Goal: Navigation & Orientation: Find specific page/section

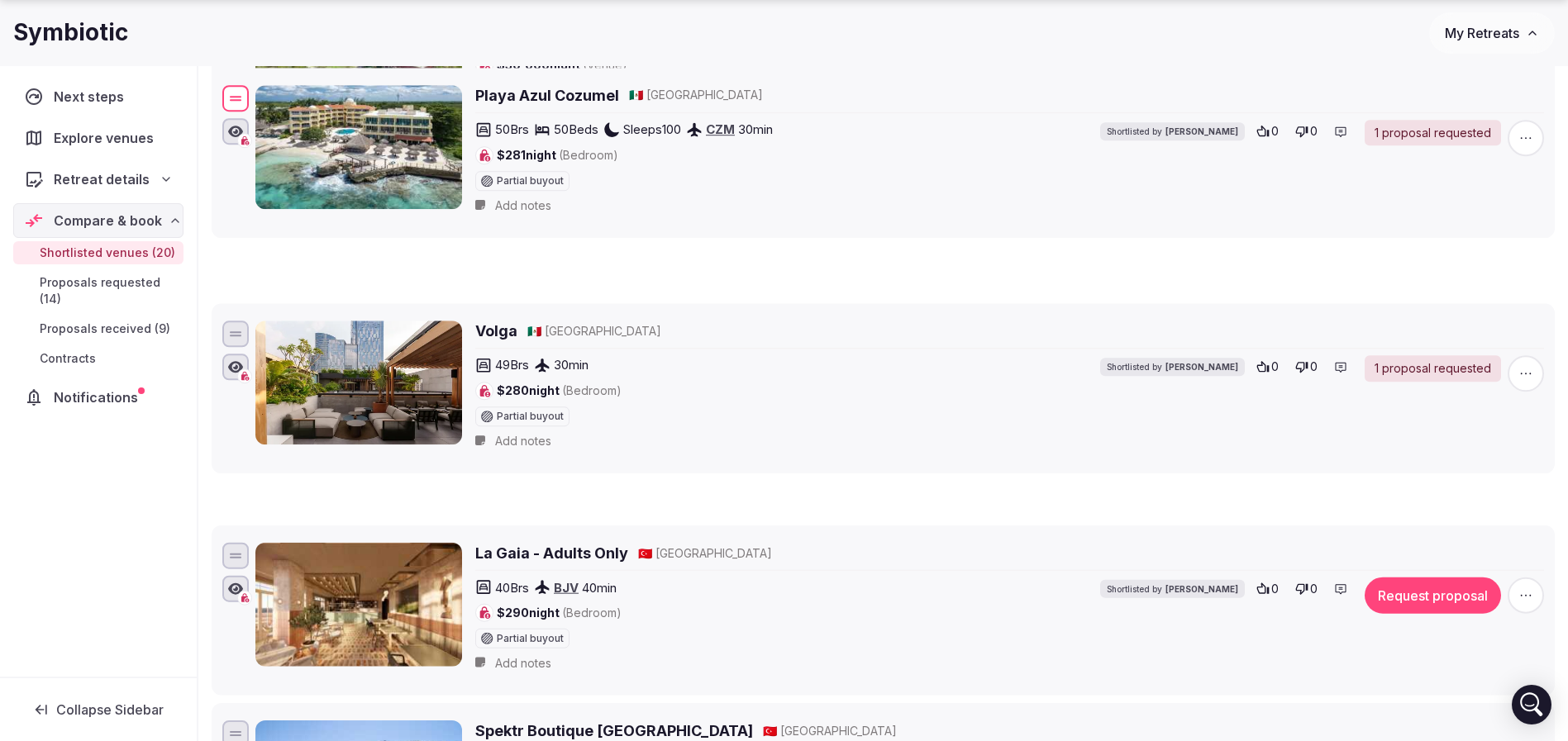
scroll to position [691, 0]
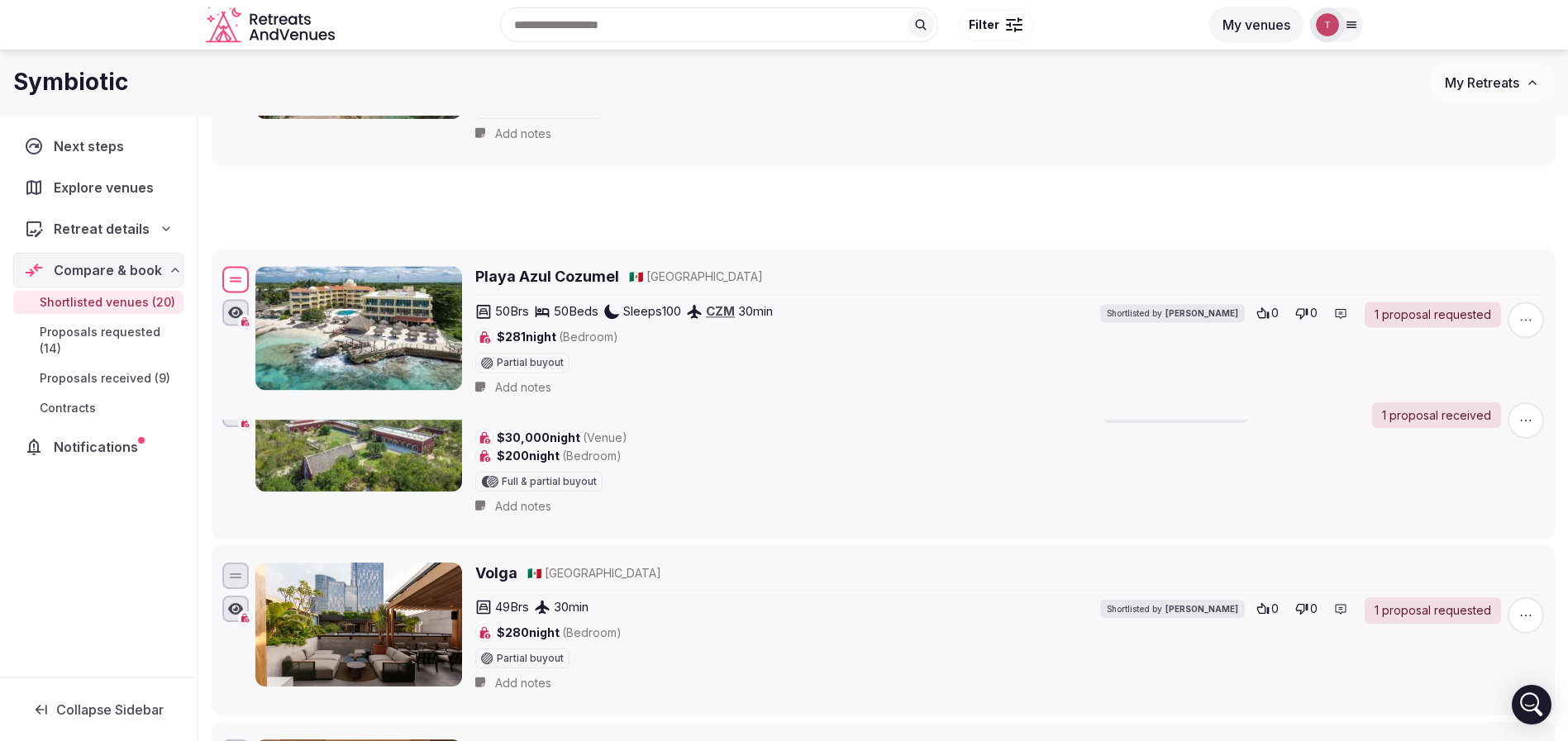
drag, startPoint x: 240, startPoint y: 527, endPoint x: 512, endPoint y: 285, distance: 364.1
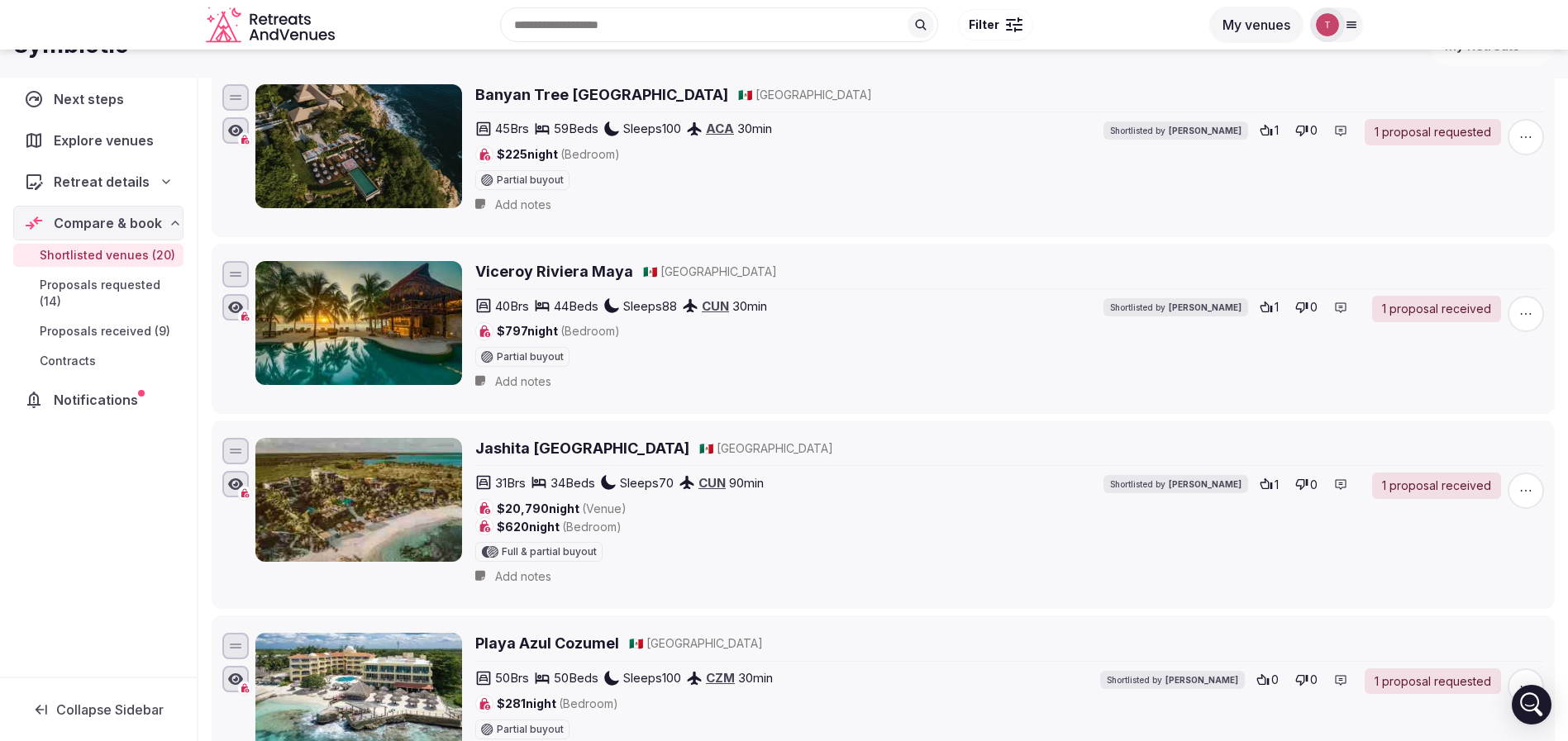
scroll to position [0, 0]
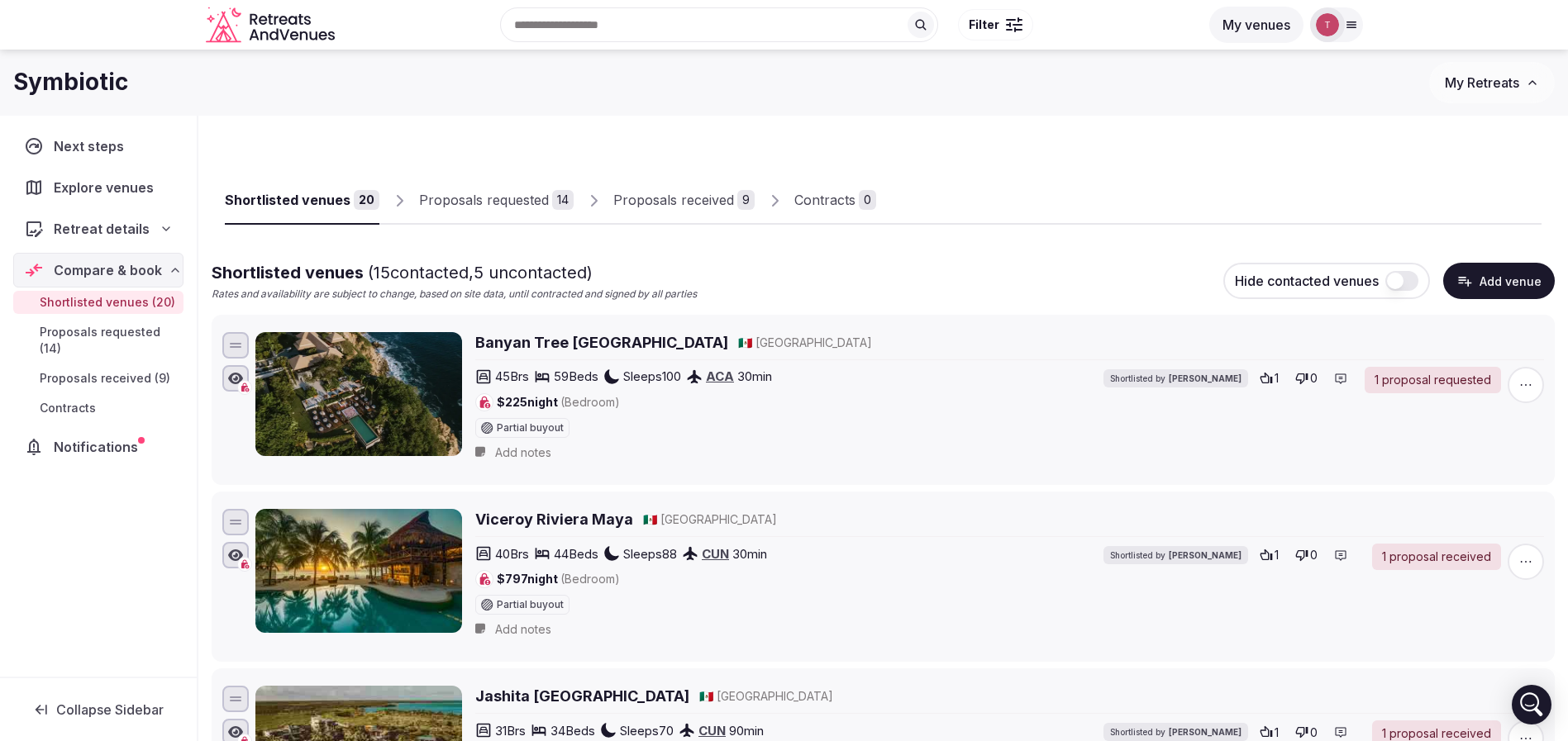
click at [702, 210] on link "Proposals received 9" at bounding box center [683, 201] width 141 height 48
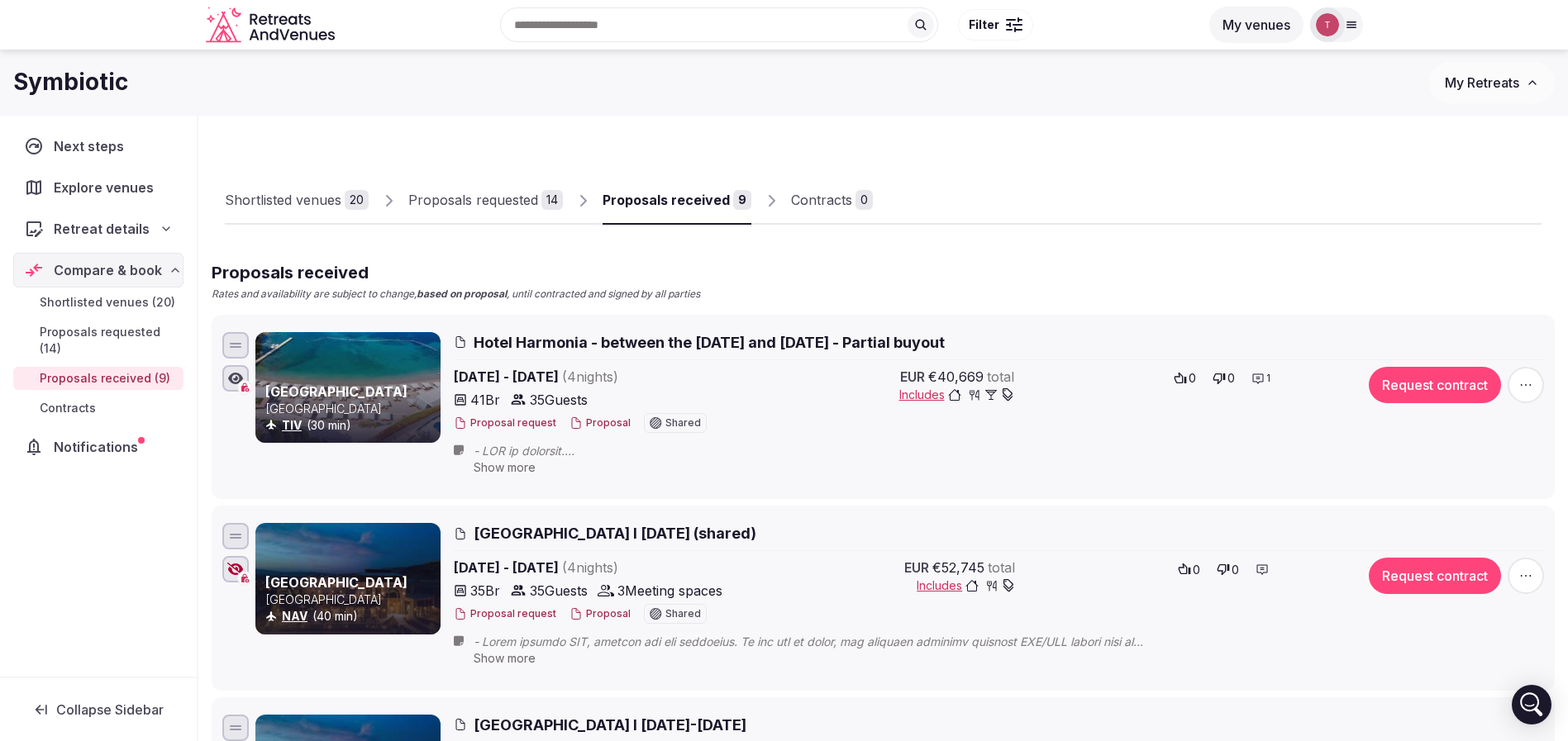
click at [329, 193] on div "Shortlisted venues" at bounding box center [283, 200] width 117 height 20
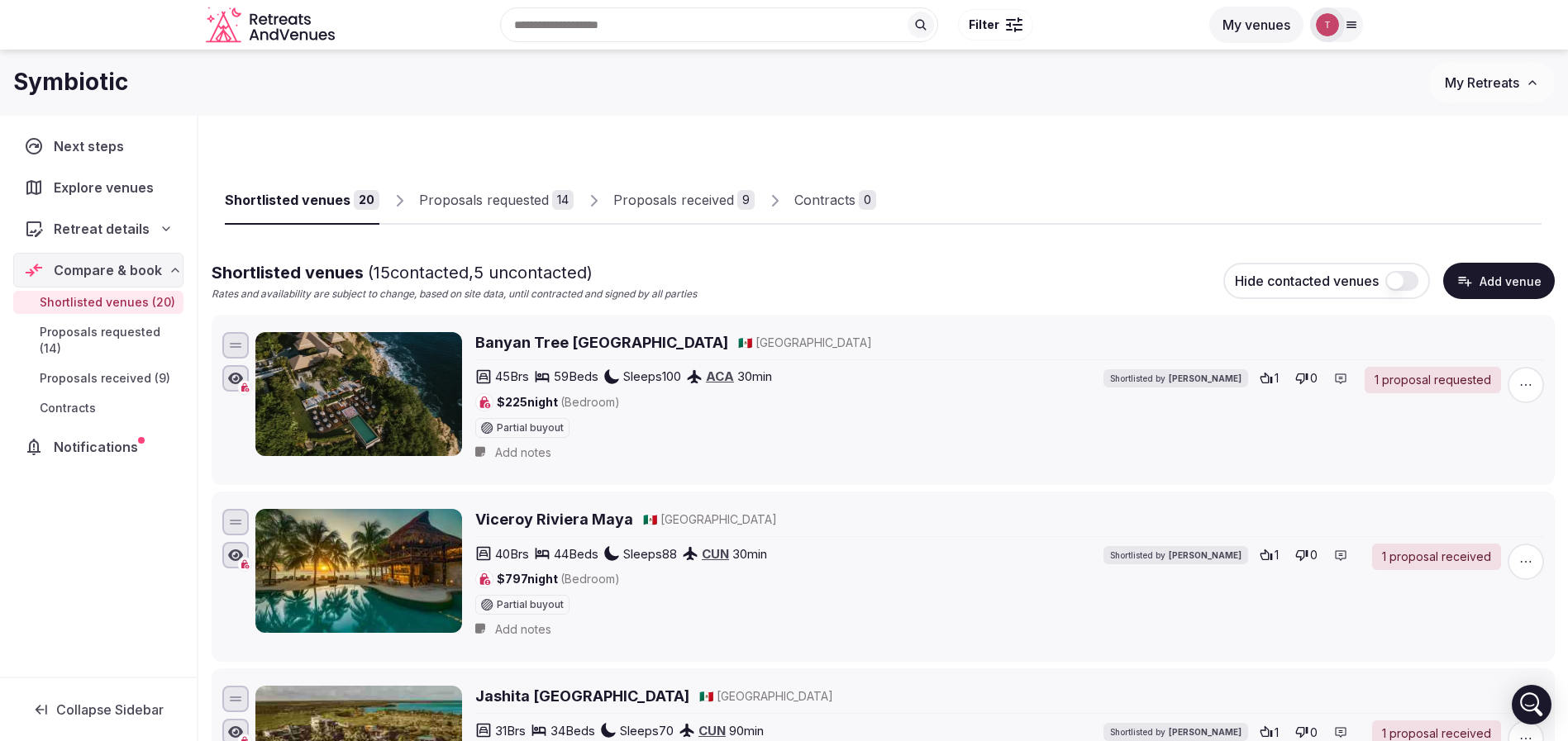
click at [1011, 261] on div "Shortlisted venues ( 15 contacted, 5 uncontacted) Rates and availability are su…" at bounding box center [883, 281] width 1343 height 40
click at [715, 201] on div "Proposals received" at bounding box center [674, 200] width 121 height 20
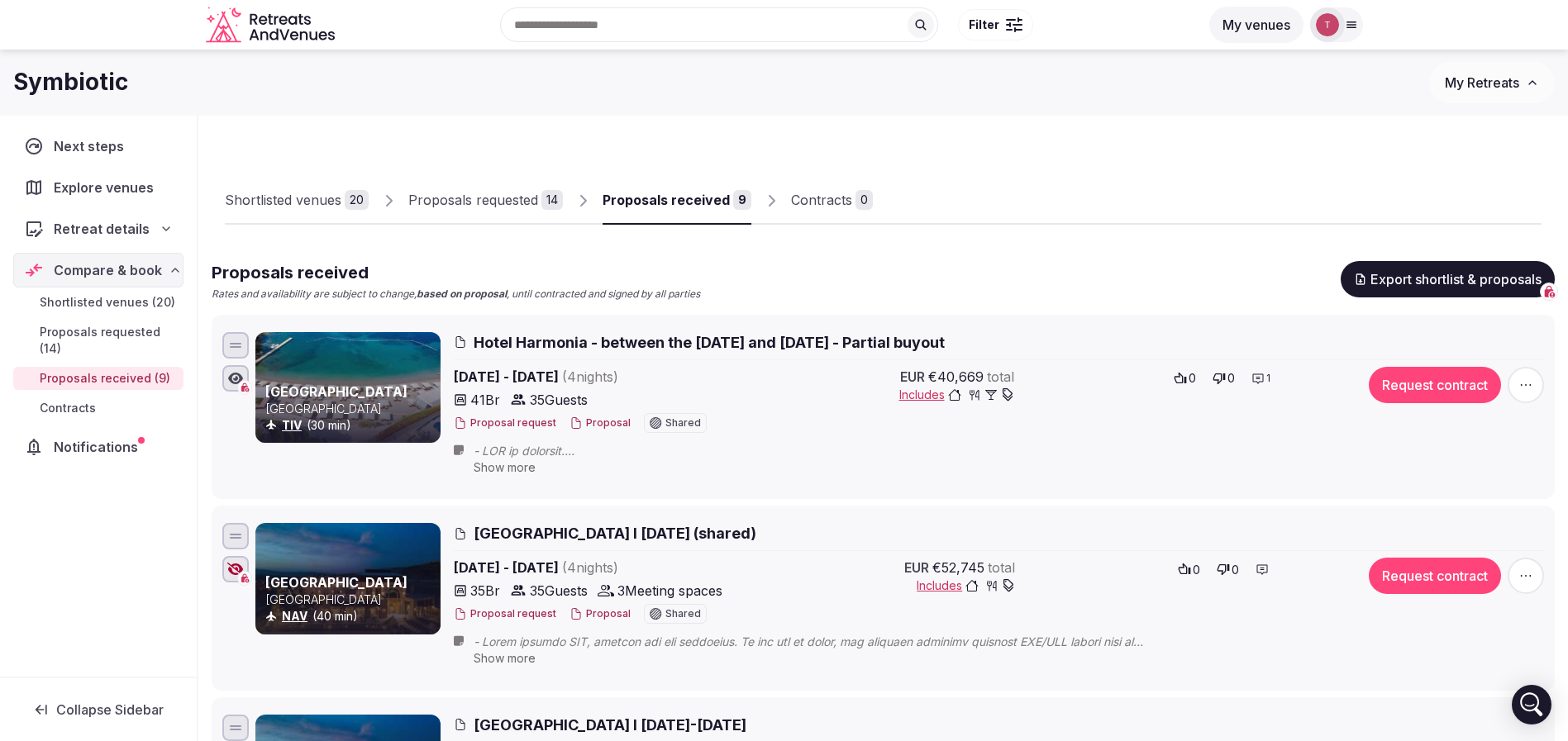
click at [499, 197] on div "Proposals requested" at bounding box center [473, 200] width 130 height 20
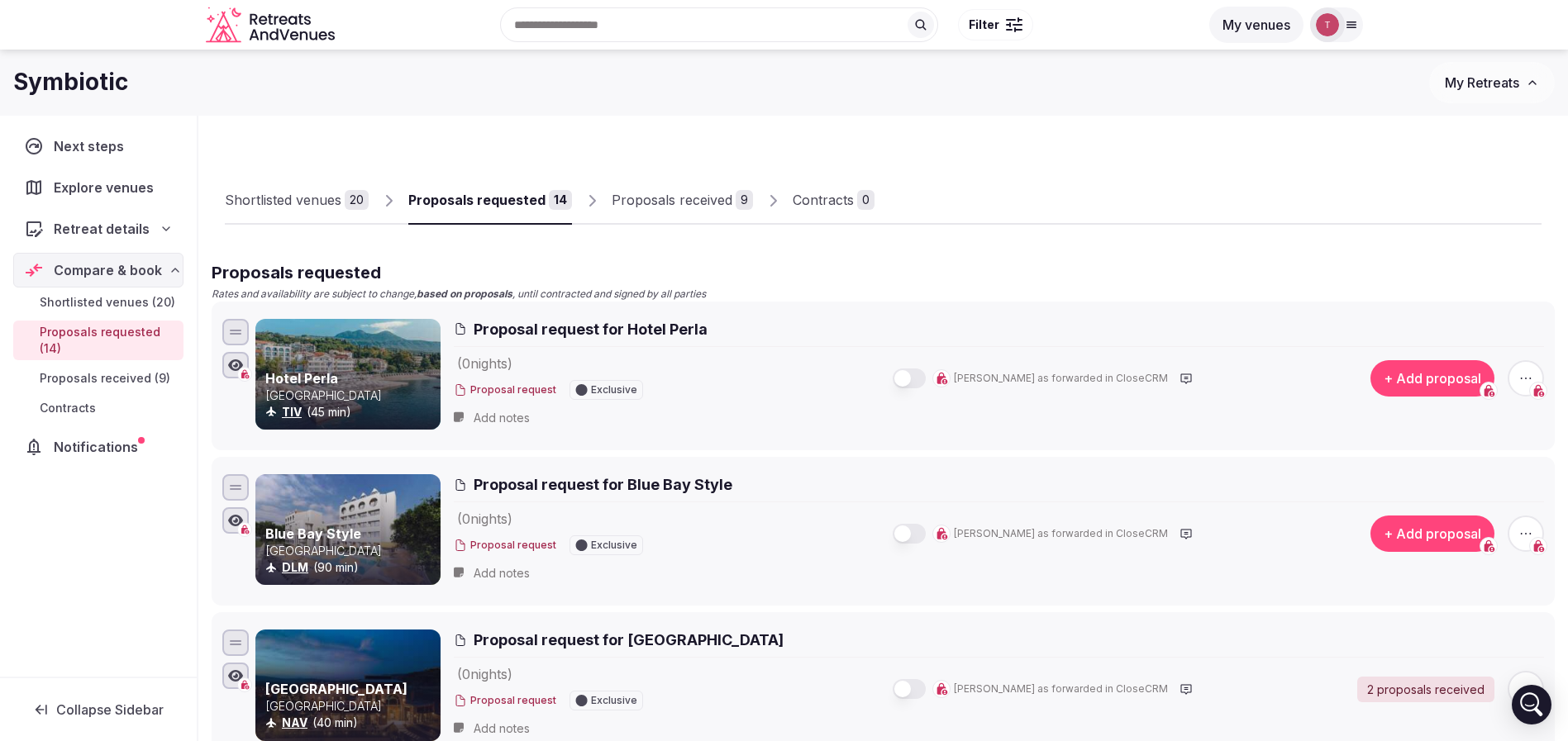
click at [689, 191] on div "Proposals received" at bounding box center [672, 200] width 121 height 20
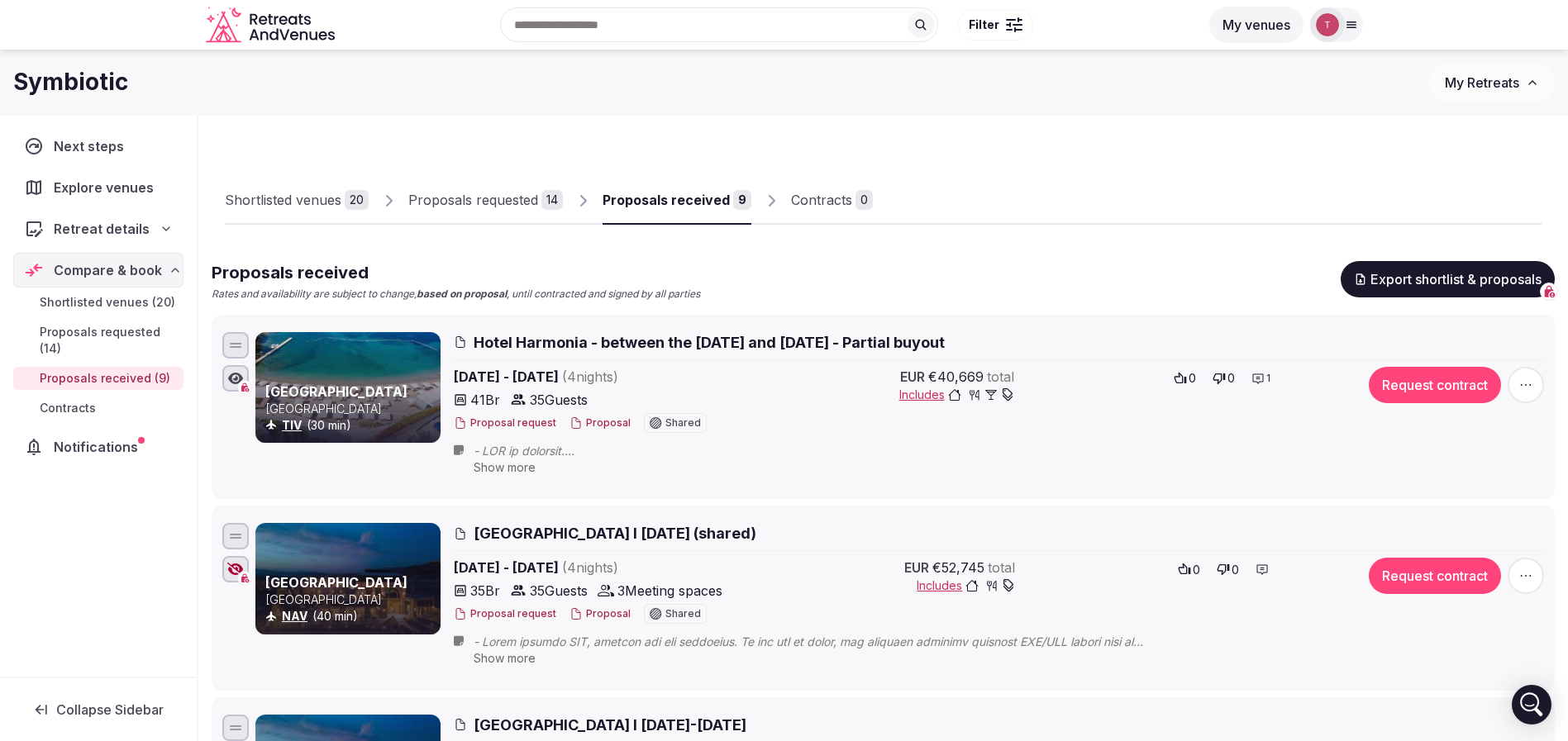
click at [496, 207] on div "Proposals requested" at bounding box center [473, 200] width 130 height 20
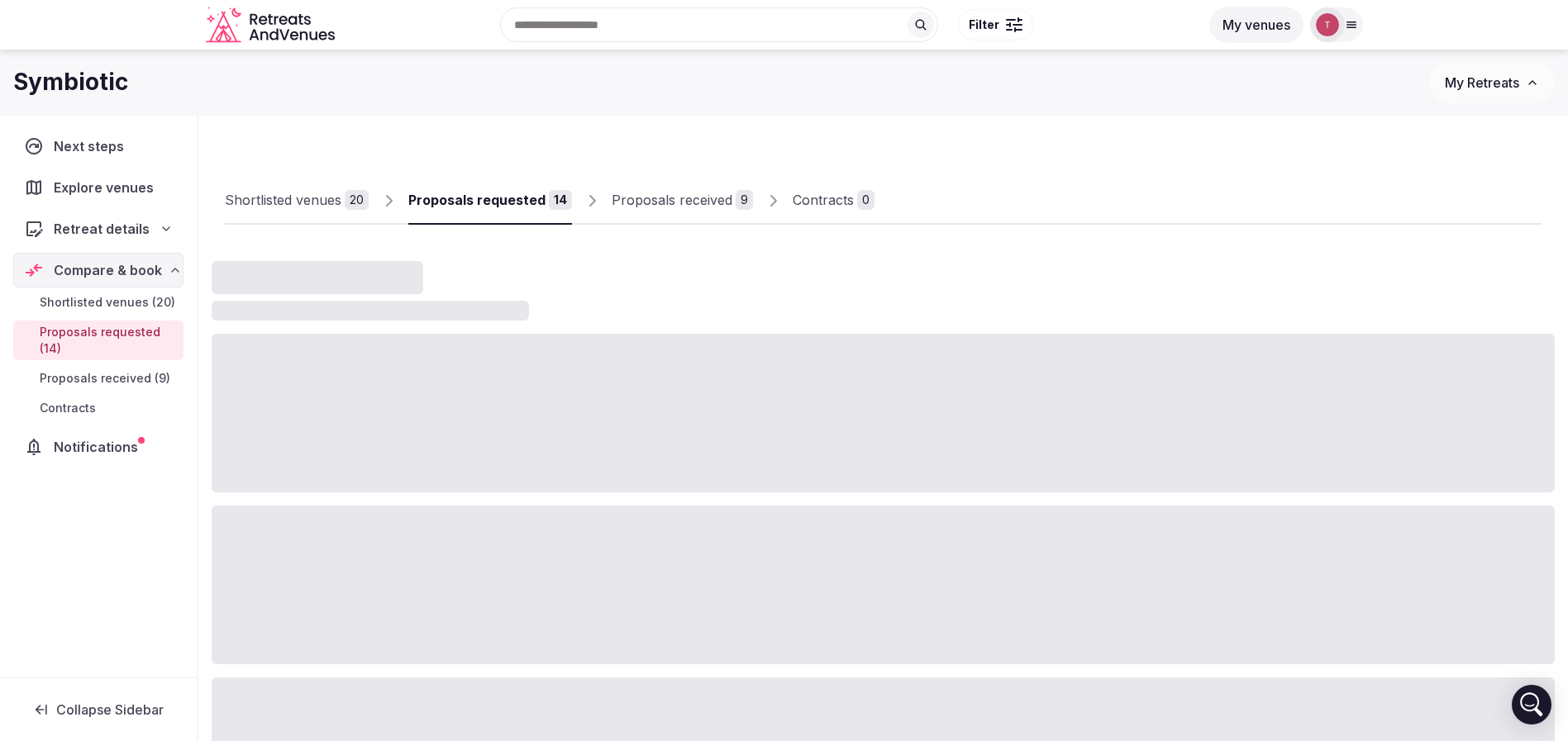
click at [664, 198] on div "Proposals received" at bounding box center [672, 200] width 121 height 20
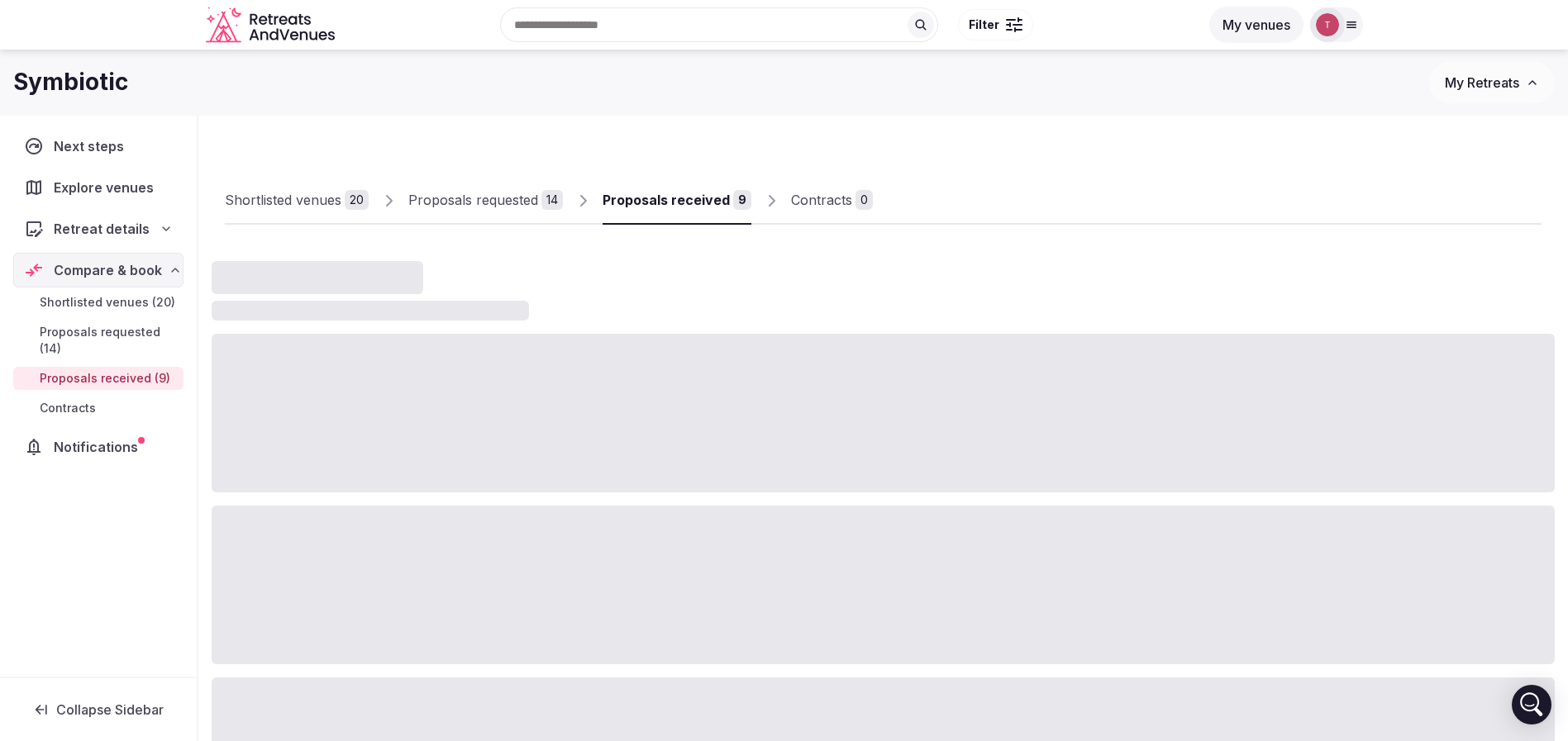
click at [509, 204] on div "Proposals requested" at bounding box center [473, 200] width 130 height 20
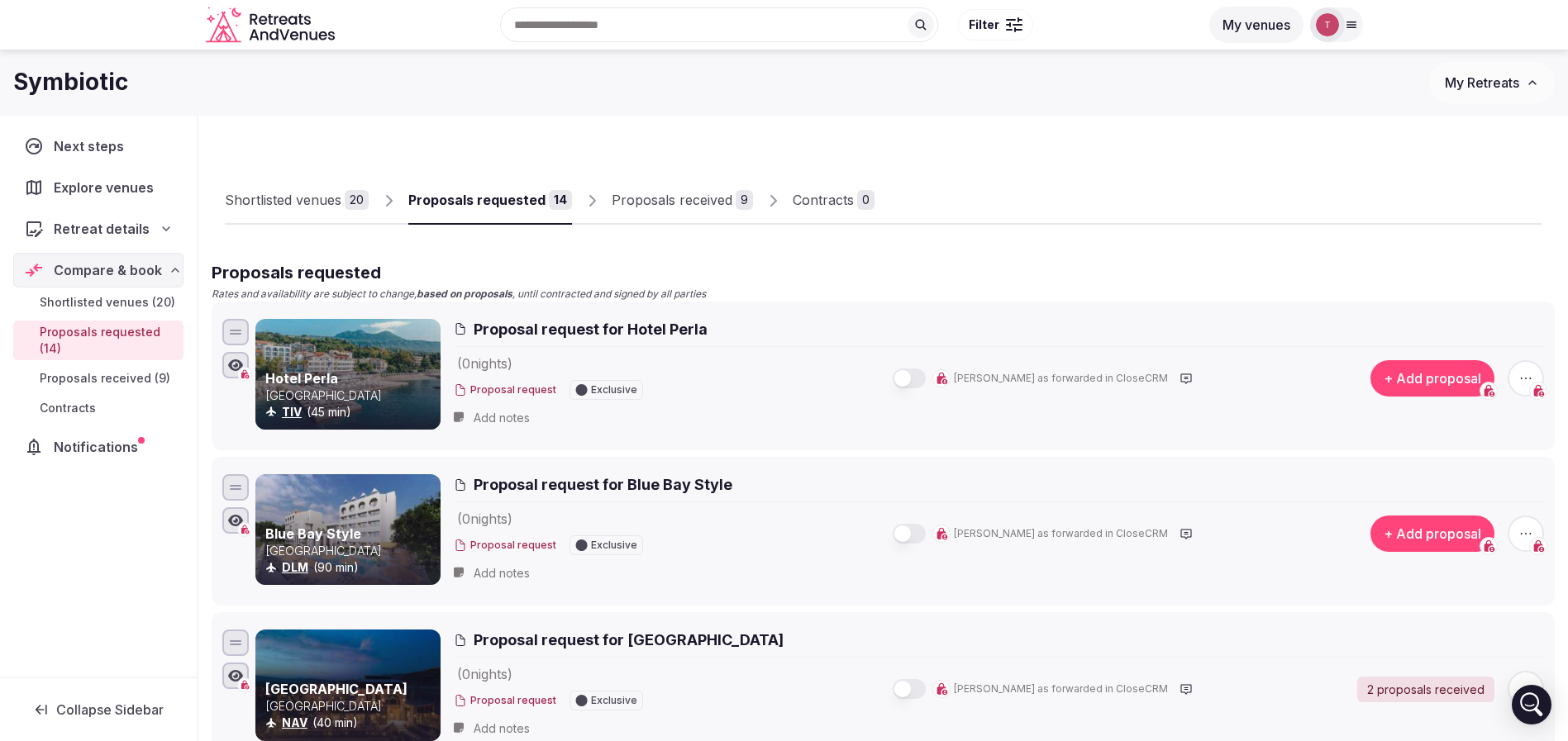
drag, startPoint x: 309, startPoint y: 202, endPoint x: 397, endPoint y: 183, distance: 90.0
click at [309, 201] on div "Shortlisted venues" at bounding box center [283, 200] width 117 height 20
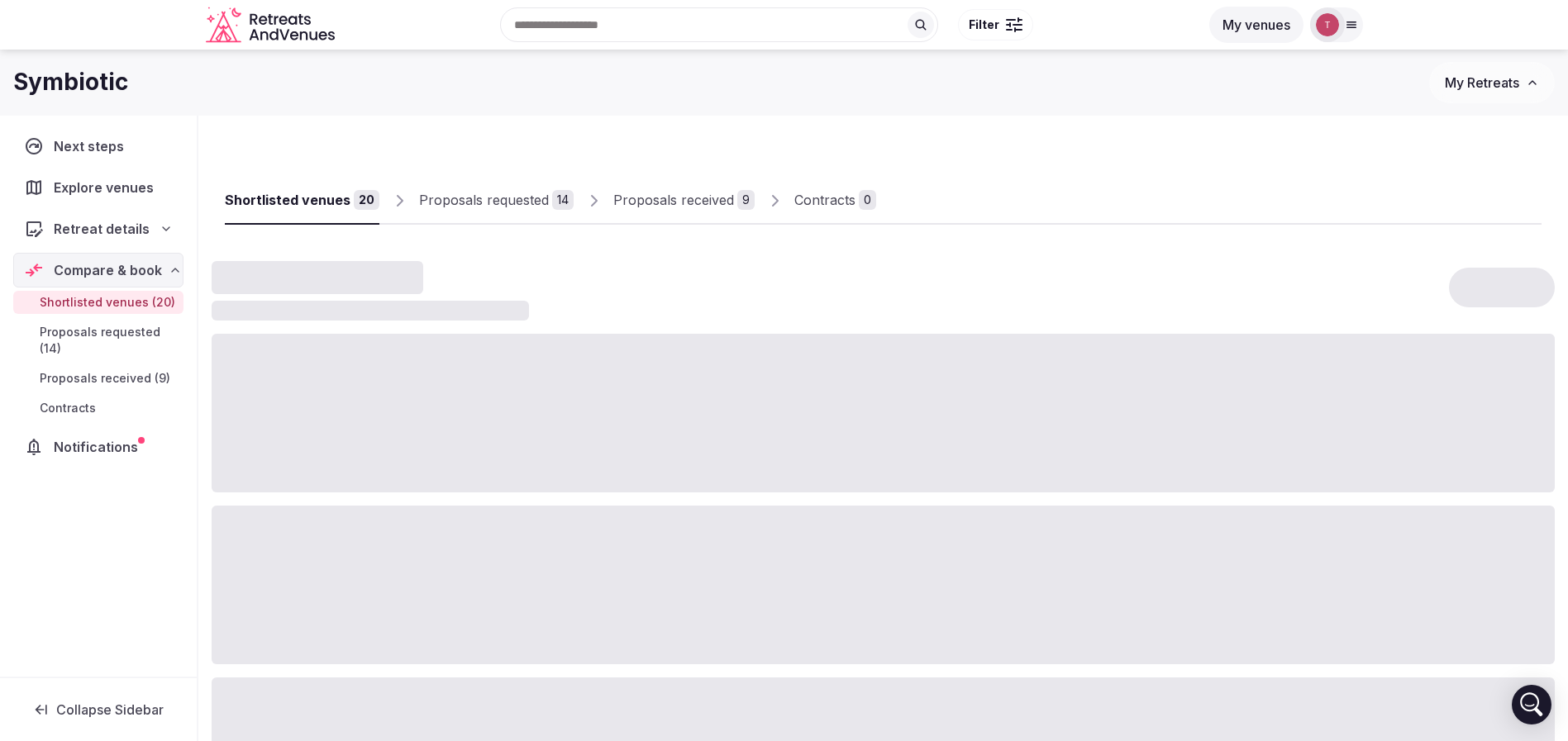
click at [513, 197] on div "Proposals requested" at bounding box center [484, 200] width 130 height 20
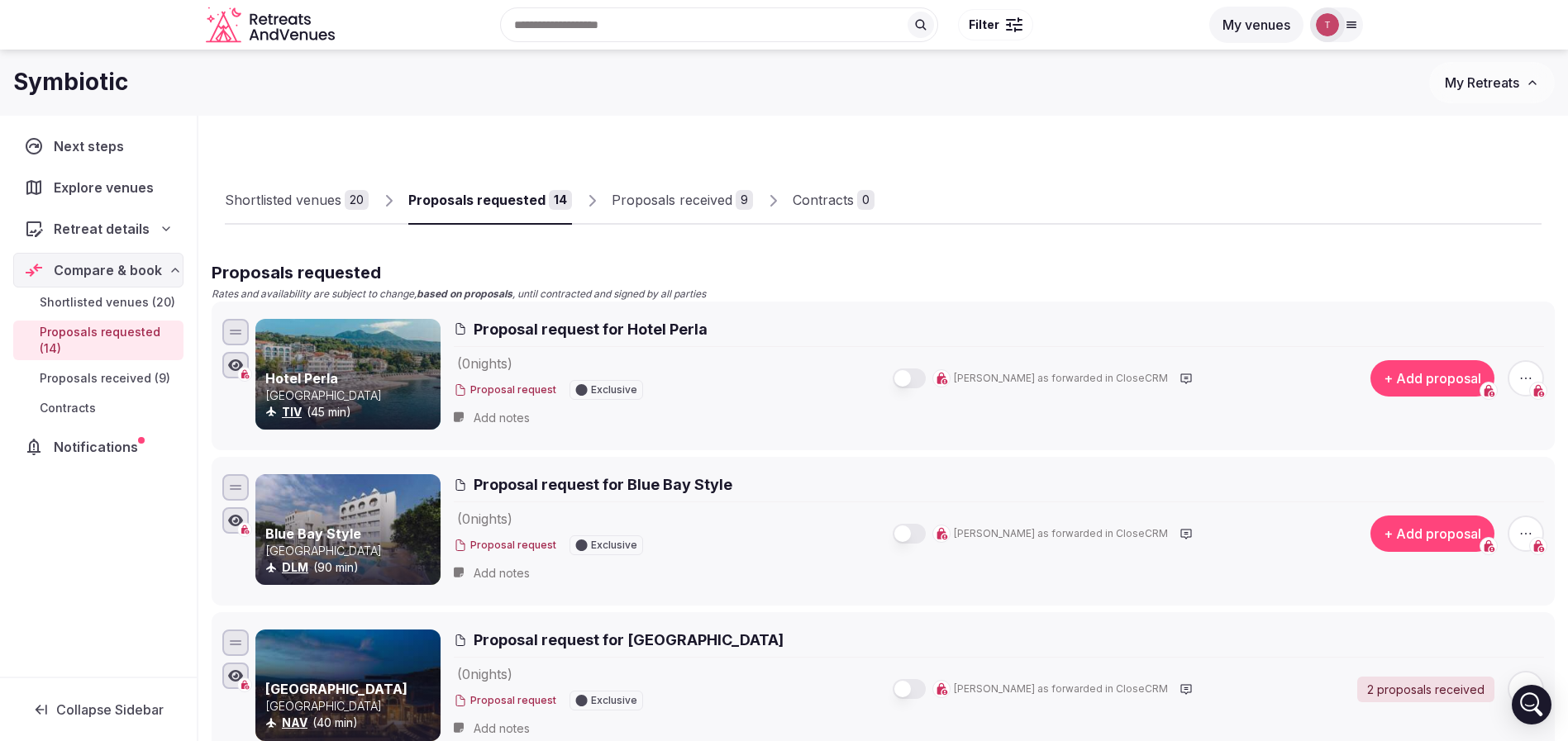
click at [1165, 109] on div "Symbiotic My Retreats" at bounding box center [784, 82] width 1568 height 66
